Goal: Transaction & Acquisition: Purchase product/service

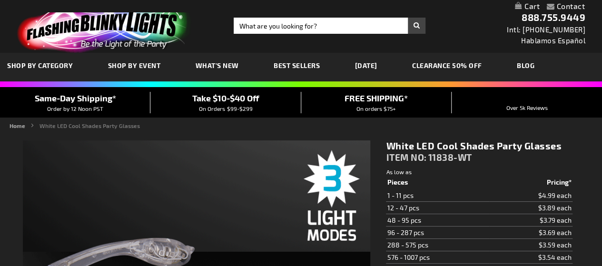
type input "5646"
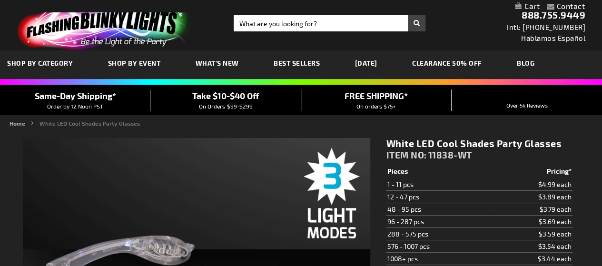
scroll to position [174, 0]
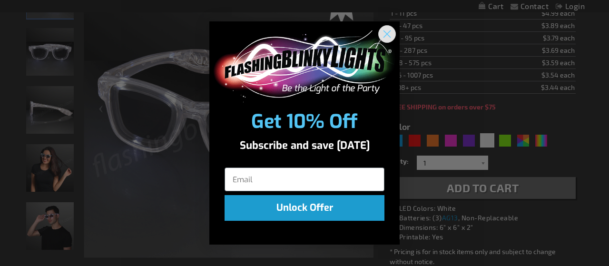
click at [383, 33] on circle "Close dialog" at bounding box center [387, 34] width 16 height 16
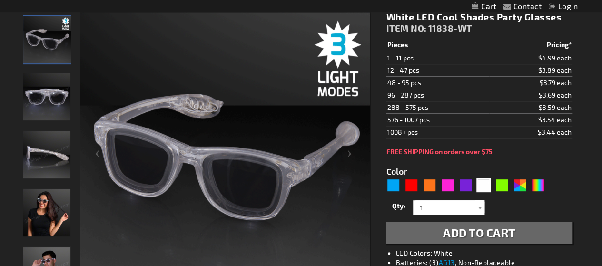
scroll to position [126, 0]
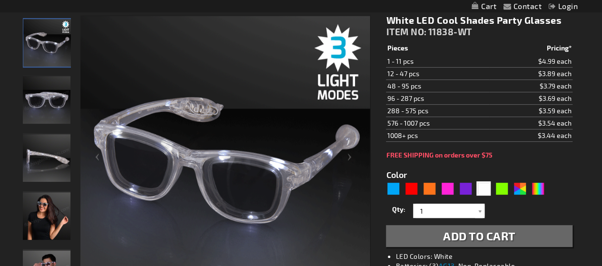
click at [40, 107] on img "White Light Up LED Party Sunglasses" at bounding box center [47, 100] width 48 height 48
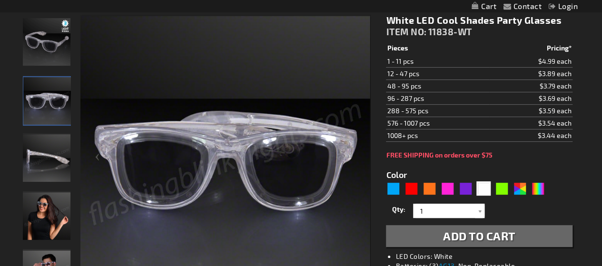
click at [46, 146] on img "White Light Up LED Party Sunglasses" at bounding box center [47, 158] width 48 height 48
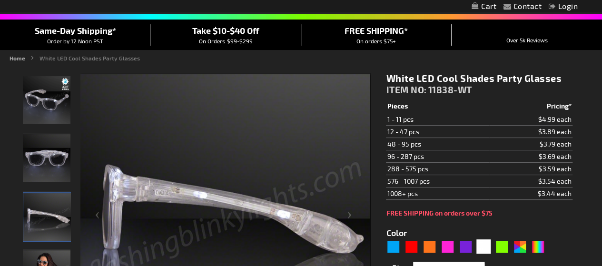
scroll to position [65, 0]
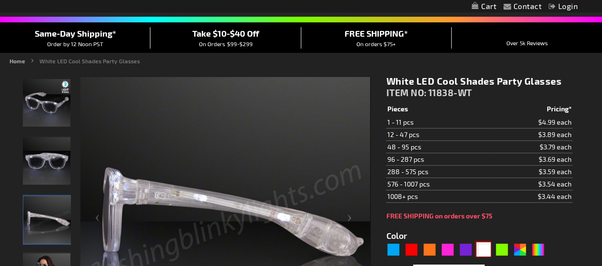
click at [484, 245] on div "White" at bounding box center [483, 249] width 14 height 14
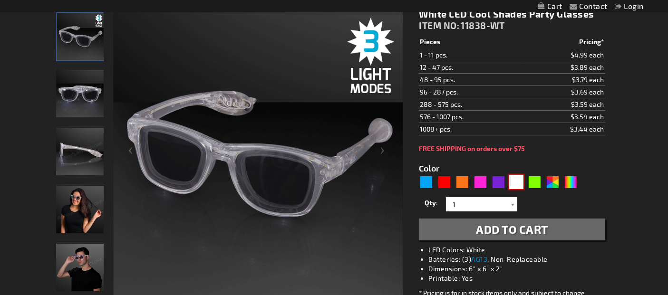
scroll to position [138, 0]
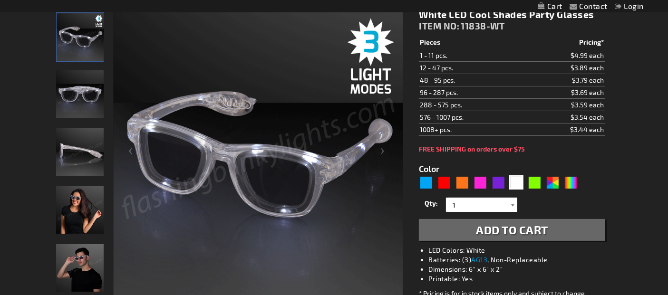
click at [510, 202] on div at bounding box center [513, 205] width 10 height 14
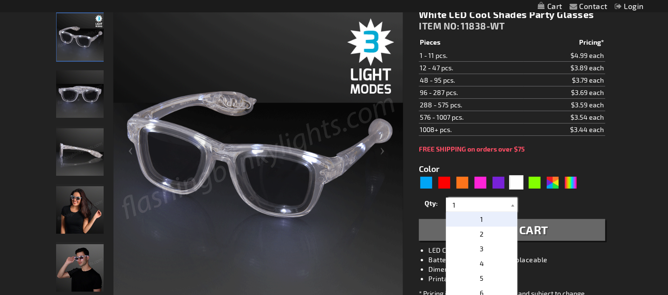
scroll to position [166, 0]
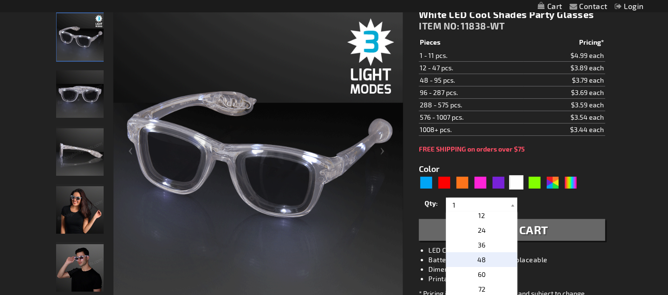
click at [492, 257] on p "48" at bounding box center [481, 260] width 71 height 15
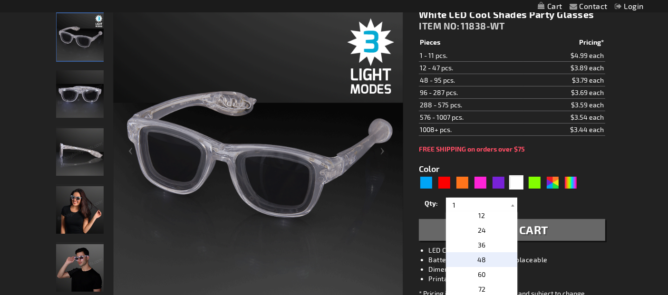
type input "48"
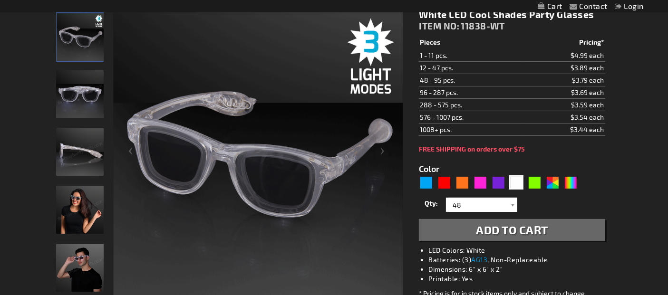
click at [505, 233] on span "Add to Cart" at bounding box center [512, 230] width 72 height 14
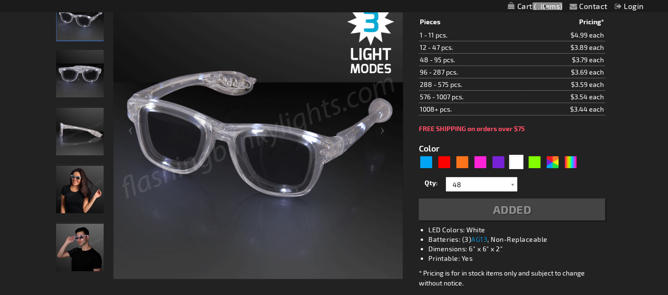
scroll to position [181, 0]
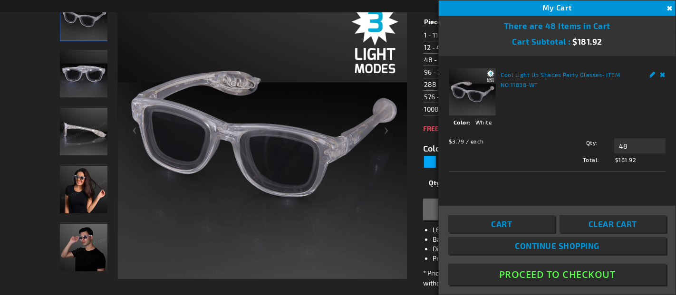
click at [601, 6] on button "Close" at bounding box center [668, 8] width 10 height 10
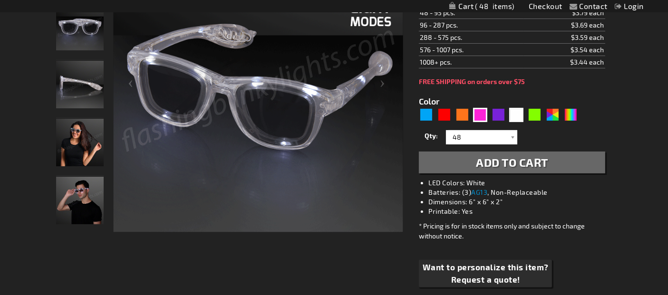
scroll to position [0, 0]
